Goal: Information Seeking & Learning: Learn about a topic

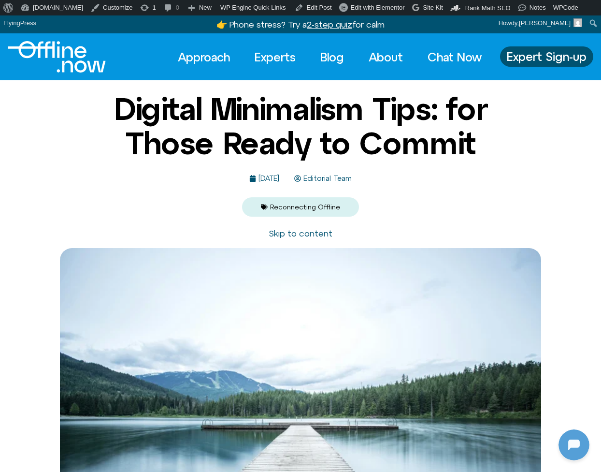
scroll to position [128, 0]
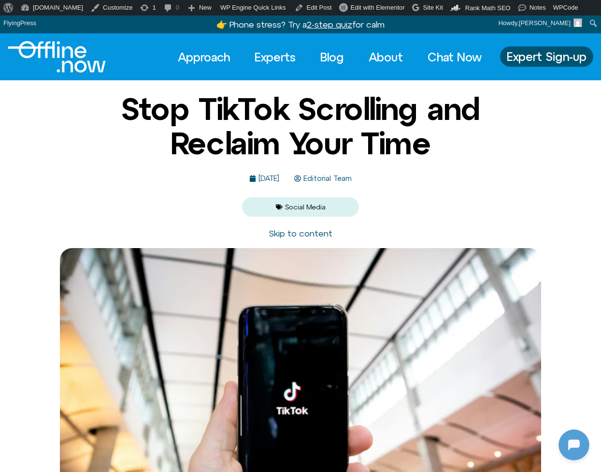
scroll to position [128, 0]
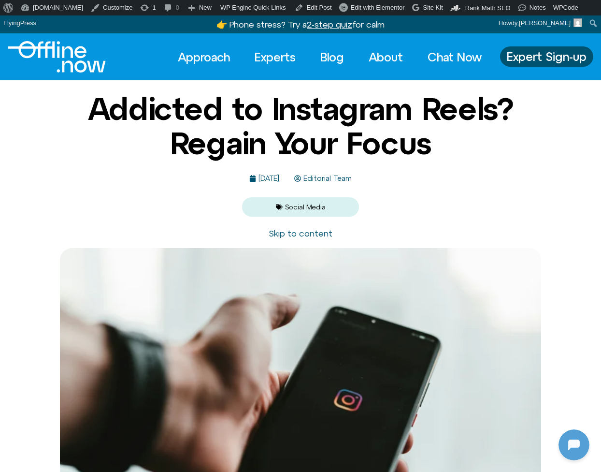
scroll to position [128, 0]
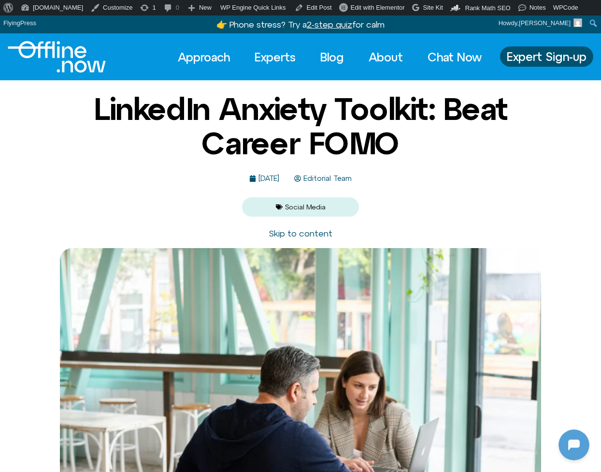
scroll to position [128, 0]
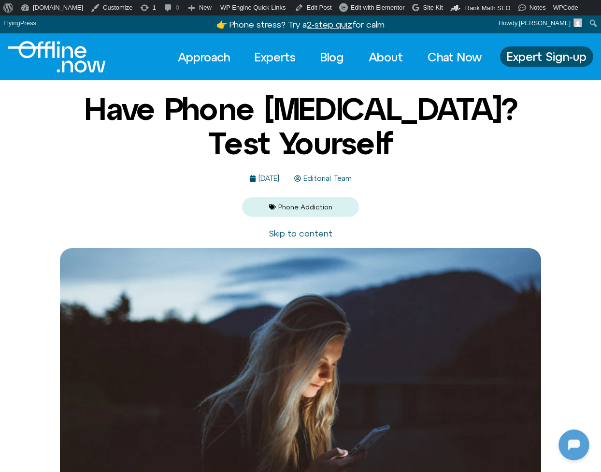
scroll to position [128, 0]
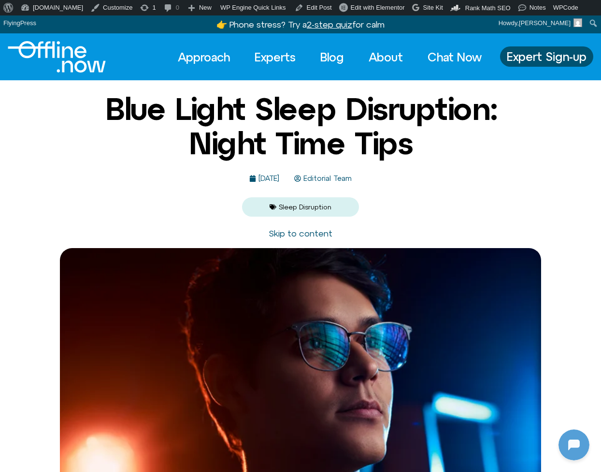
scroll to position [128, 0]
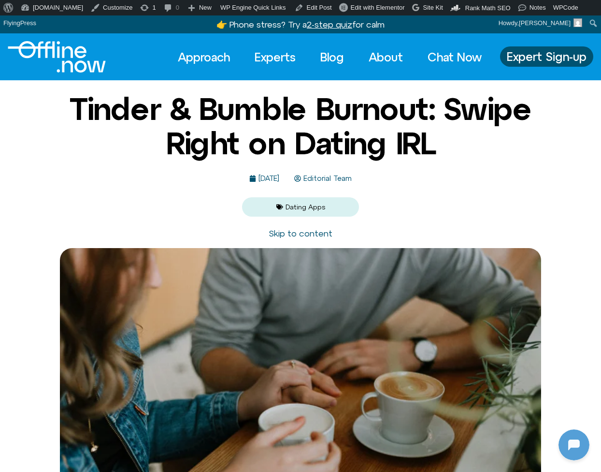
scroll to position [128, 0]
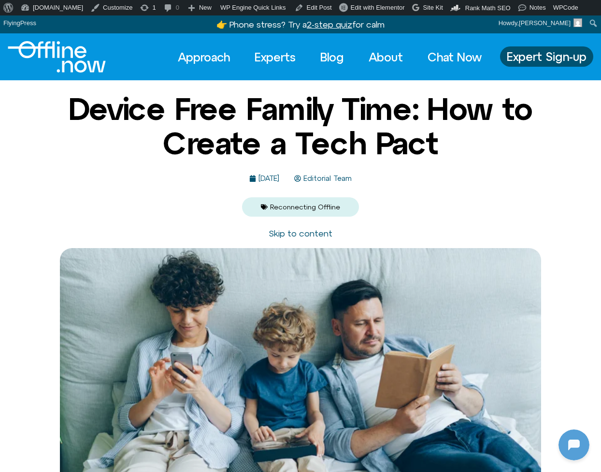
scroll to position [128, 0]
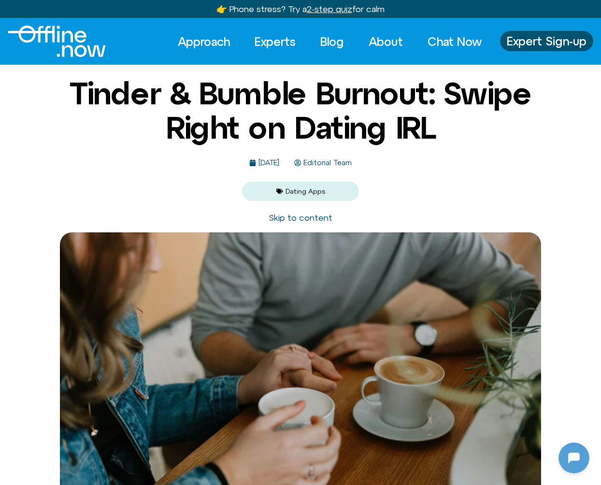
scroll to position [128, 0]
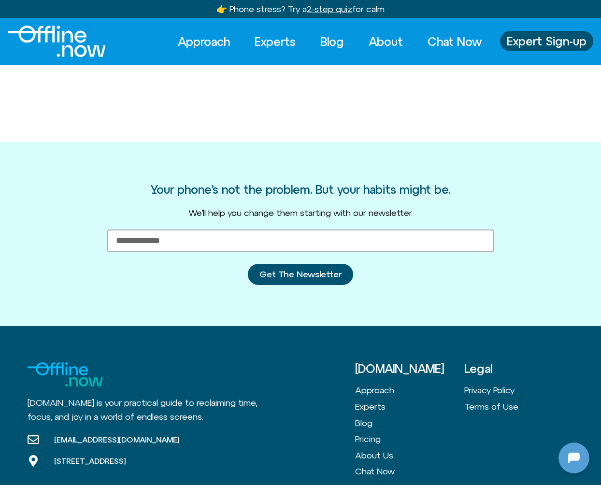
scroll to position [128, 0]
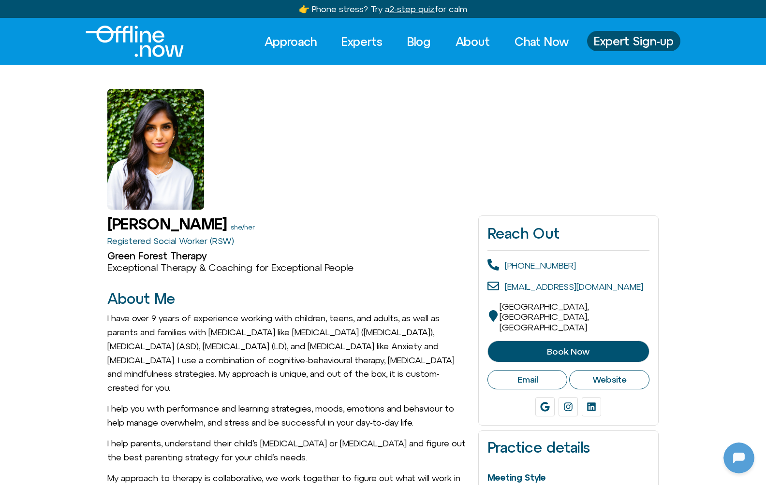
scroll to position [128, 0]
drag, startPoint x: 225, startPoint y: 222, endPoint x: 103, endPoint y: 219, distance: 122.4
copy h1 "[PERSON_NAME]"
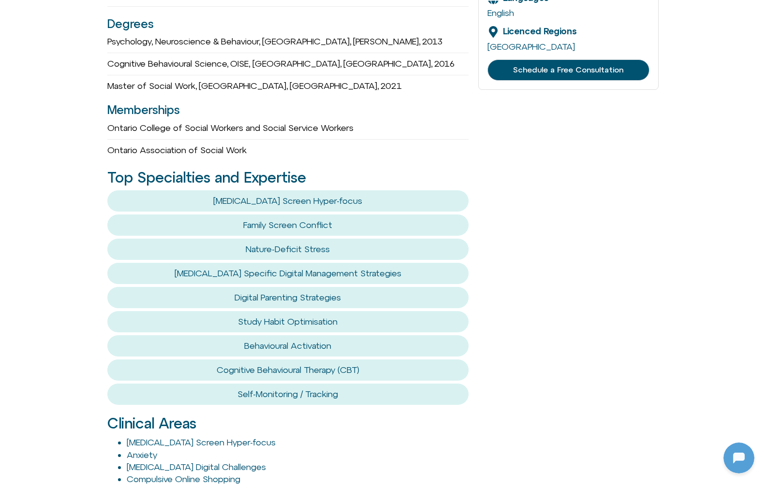
scroll to position [519, 0]
